Goal: Transaction & Acquisition: Purchase product/service

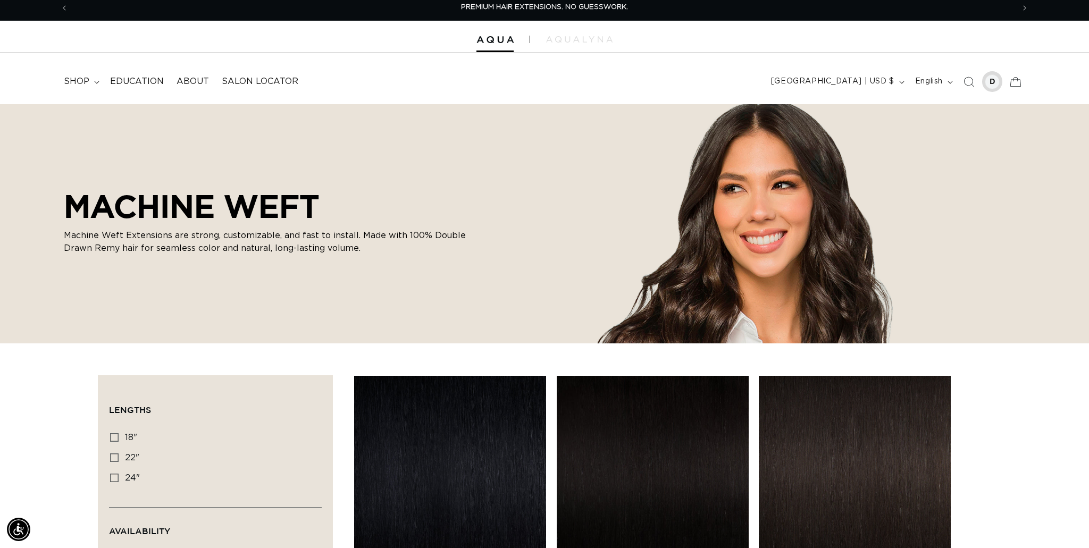
click at [995, 90] on div at bounding box center [992, 81] width 21 height 21
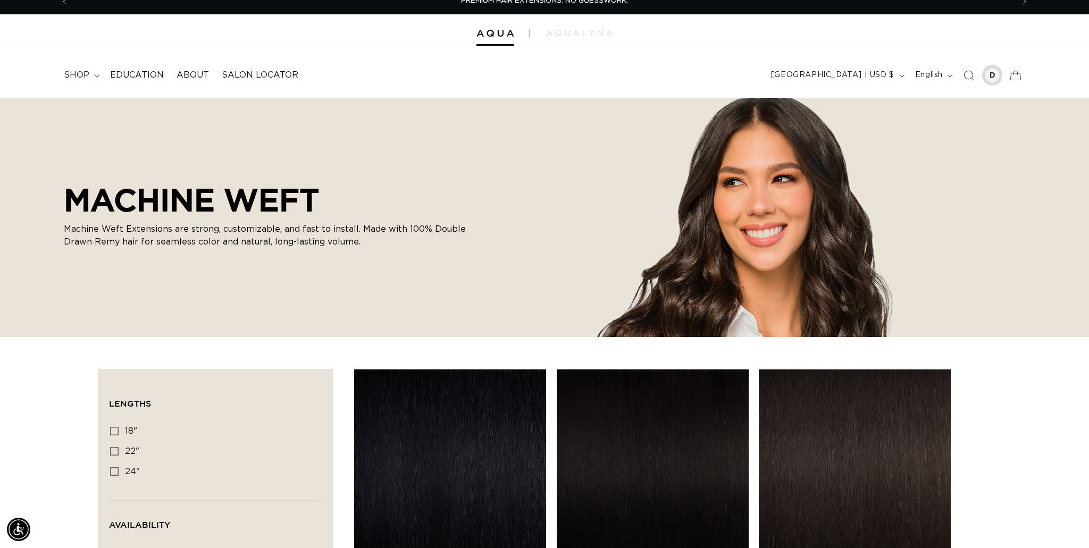
scroll to position [12, 0]
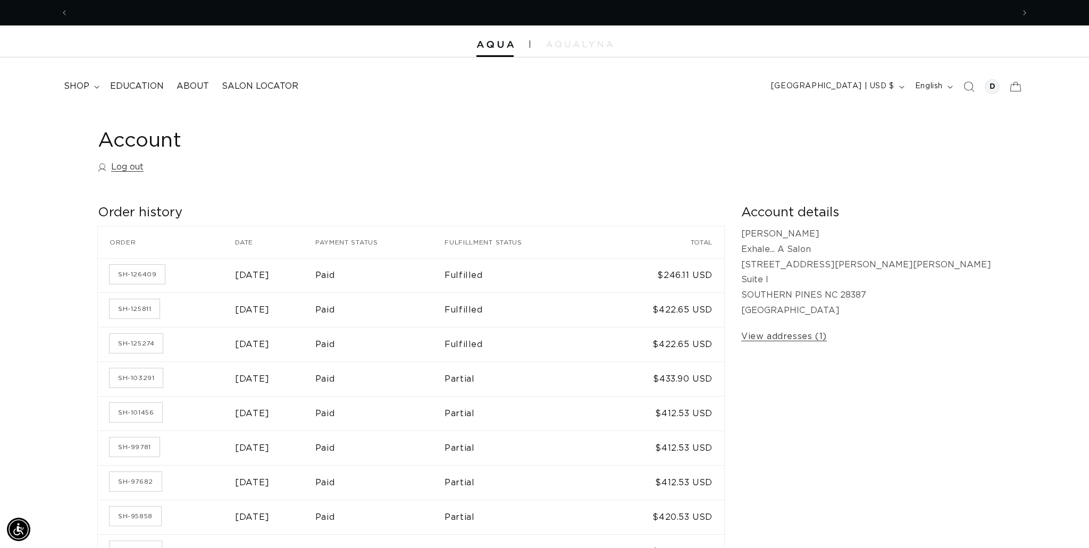
scroll to position [0, 946]
click at [80, 92] on summary "shop" at bounding box center [80, 86] width 46 height 24
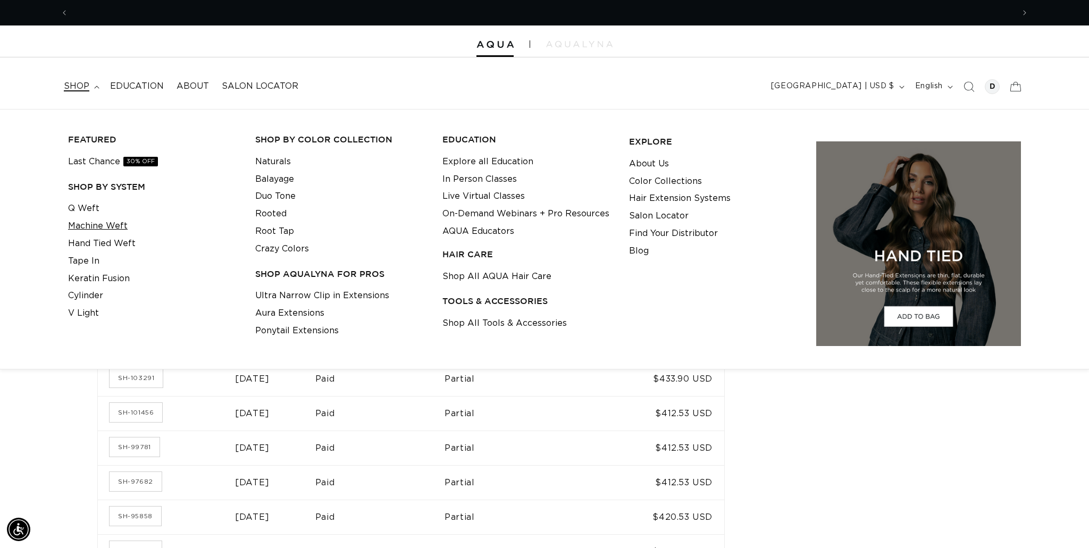
click at [81, 234] on link "Machine Weft" at bounding box center [98, 227] width 60 height 18
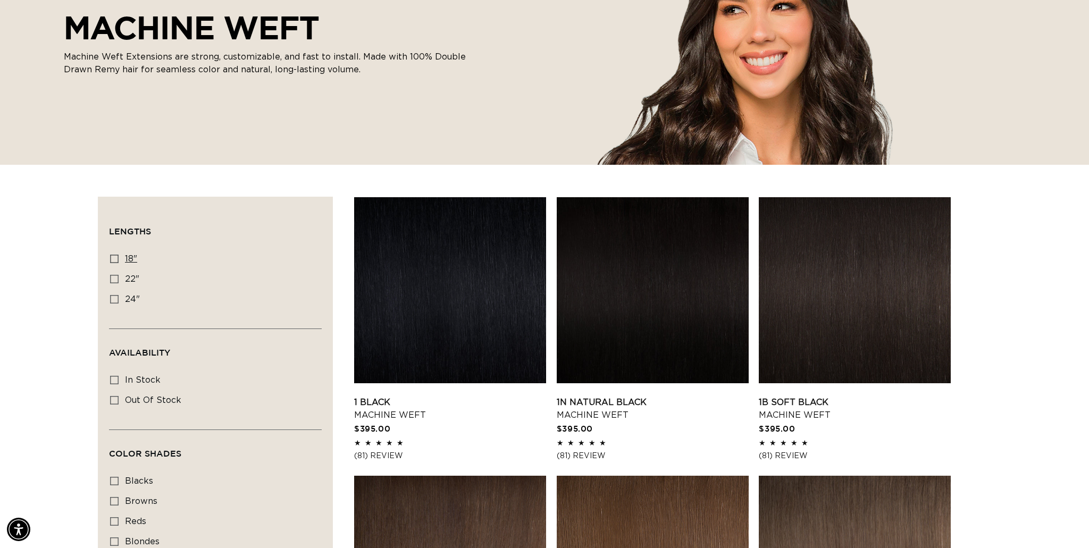
scroll to position [0, 946]
click at [118, 260] on icon at bounding box center [114, 259] width 9 height 9
click at [118, 260] on input "18" 18" (41 products)" at bounding box center [114, 259] width 9 height 9
checkbox input "true"
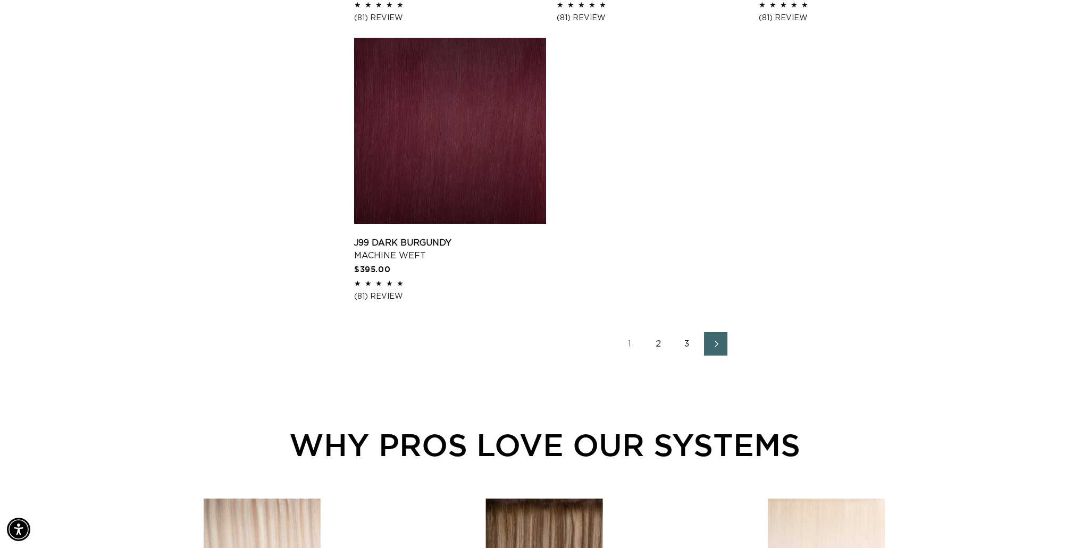
scroll to position [1739, 0]
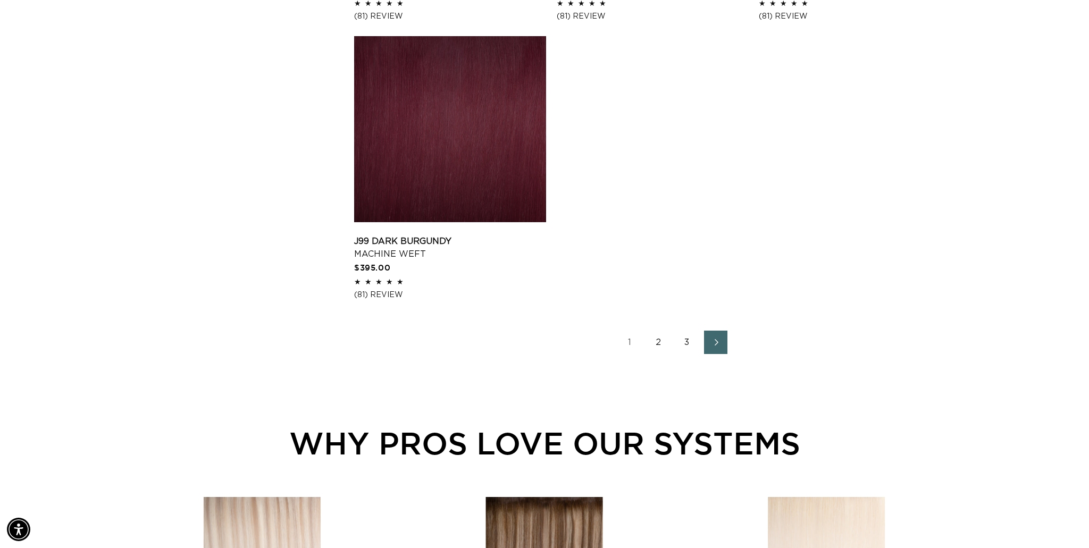
click at [690, 352] on link "3" at bounding box center [687, 342] width 23 height 23
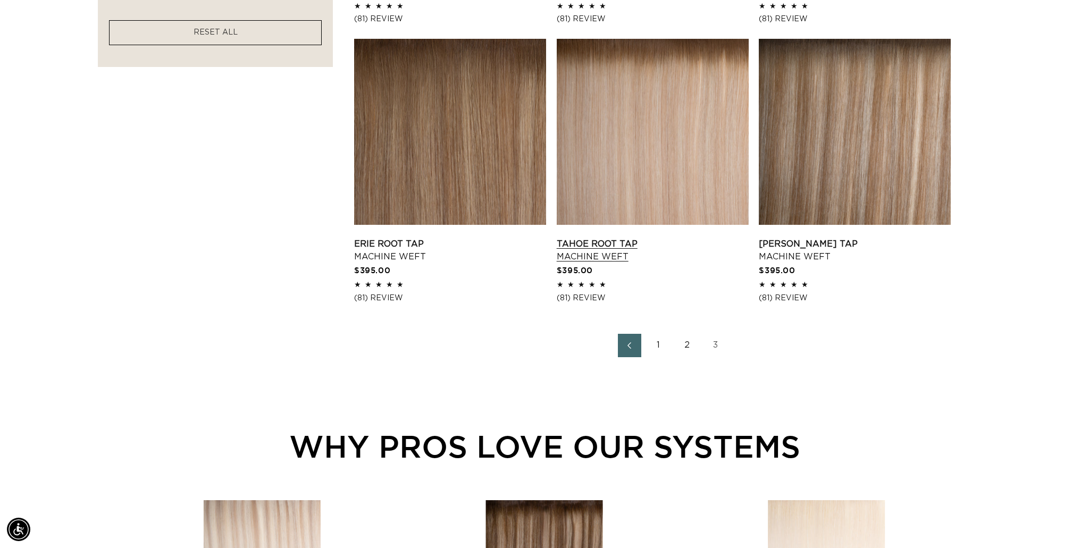
scroll to position [0, 1891]
click at [620, 252] on link "Tahoe Root Tap Machine Weft" at bounding box center [653, 251] width 192 height 26
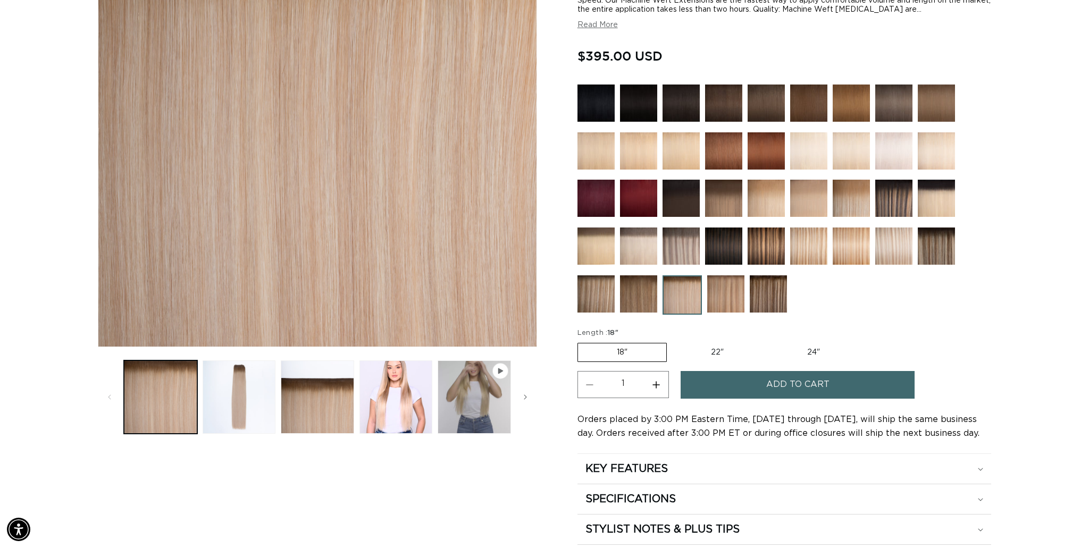
click at [607, 294] on img at bounding box center [596, 294] width 37 height 37
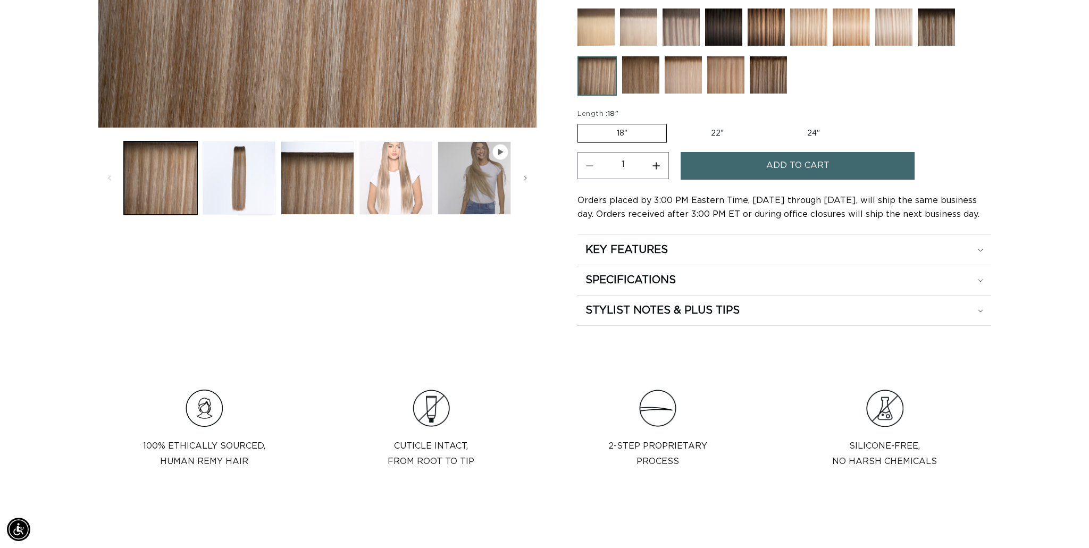
scroll to position [0, 946]
click at [398, 189] on button "Load image 4 in gallery view" at bounding box center [396, 177] width 73 height 73
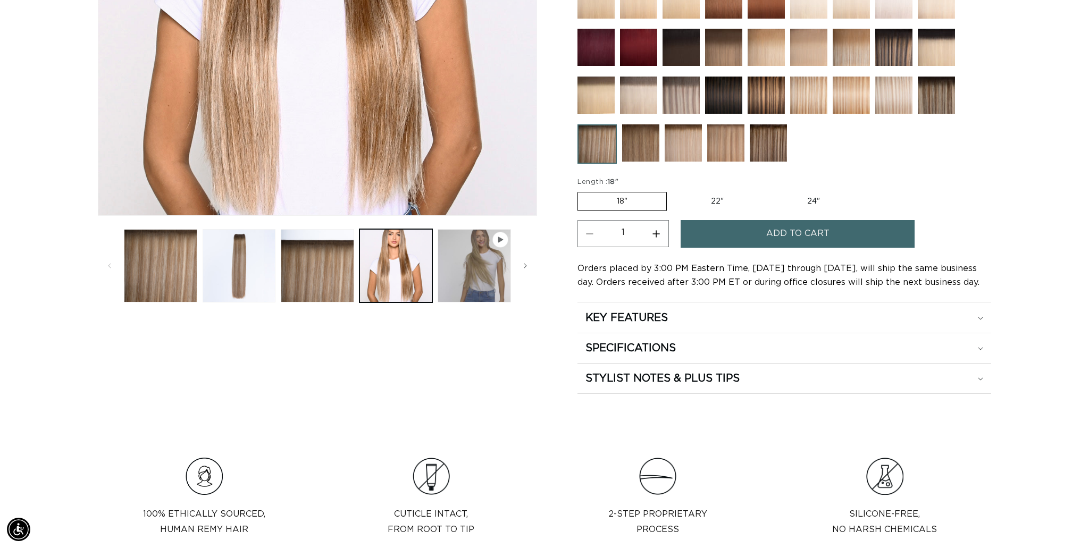
scroll to position [392, 0]
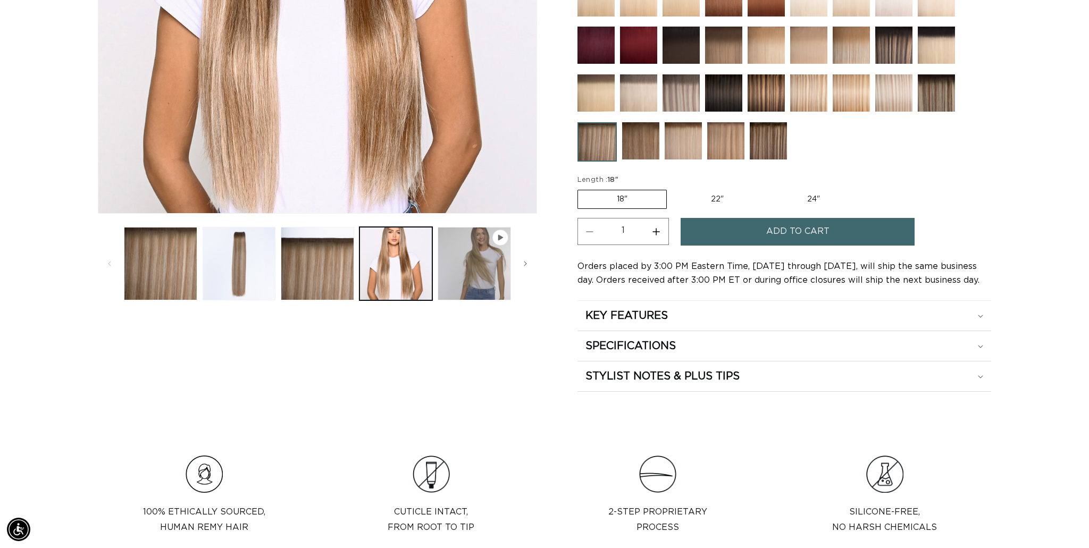
click at [746, 145] on div at bounding box center [785, 49] width 414 height 236
click at [707, 148] on img at bounding box center [725, 140] width 37 height 37
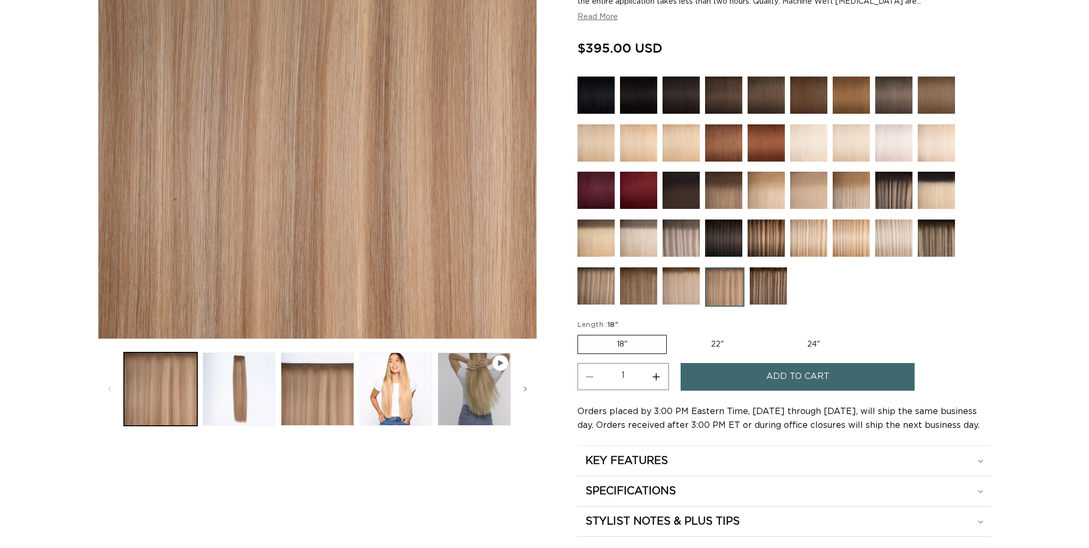
scroll to position [247, 0]
click at [686, 287] on img at bounding box center [681, 286] width 37 height 37
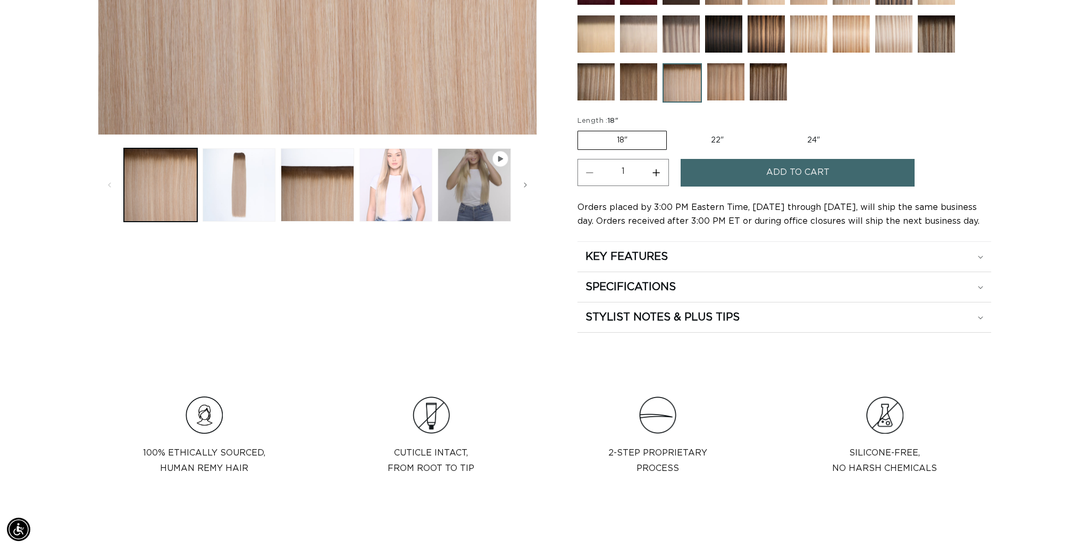
click at [396, 201] on button "Load image 4 in gallery view" at bounding box center [396, 184] width 73 height 73
